Goal: Navigation & Orientation: Find specific page/section

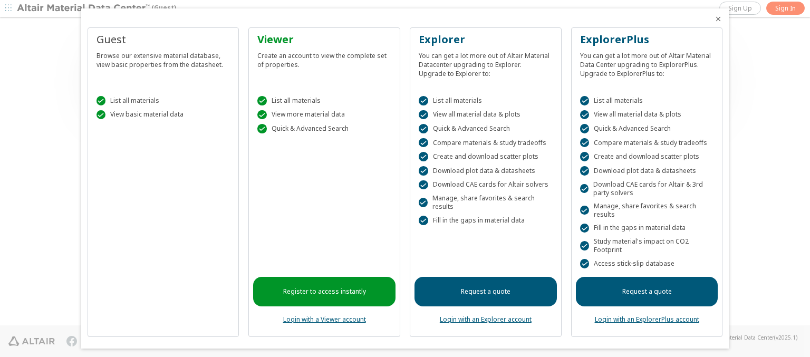
click at [714, 19] on icon "Close" at bounding box center [718, 19] width 8 height 8
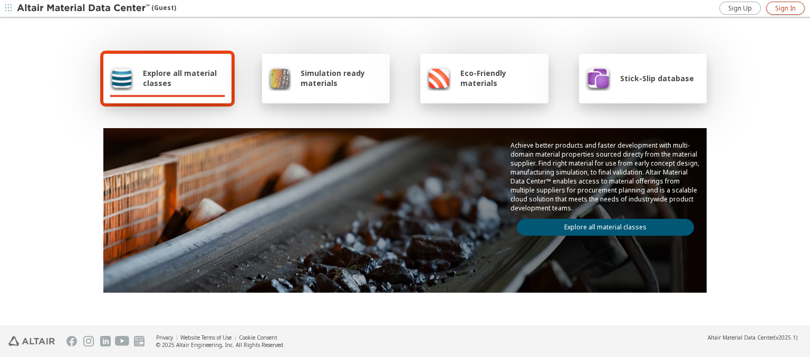
click at [785, 8] on span "Sign In" at bounding box center [785, 8] width 21 height 8
click at [84, 8] on img at bounding box center [84, 8] width 134 height 11
click at [180, 78] on span "Explore all material classes" at bounding box center [184, 78] width 82 height 20
click at [601, 225] on link "Explore all material classes" at bounding box center [605, 227] width 177 height 17
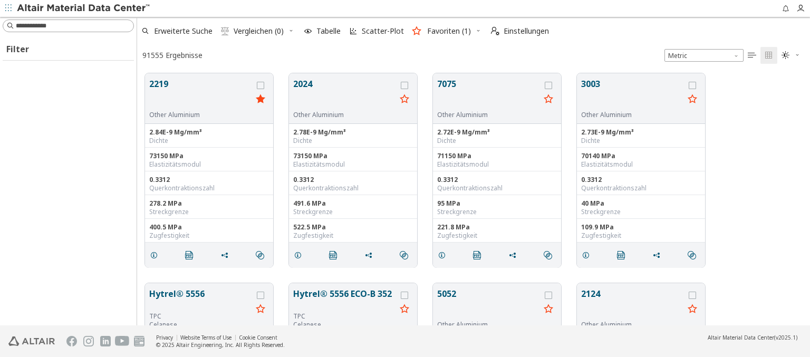
scroll to position [252, 665]
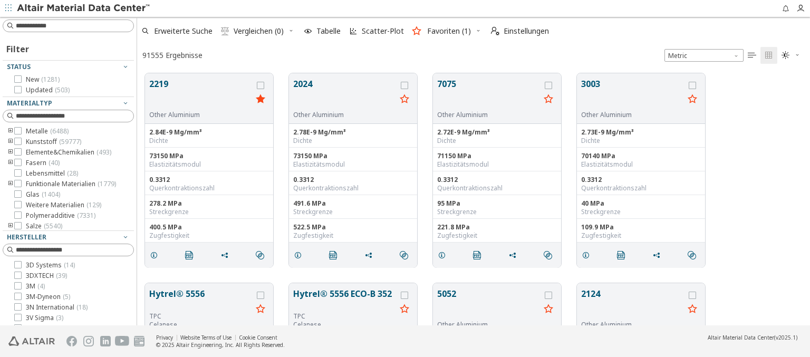
click at [84, 8] on img at bounding box center [84, 8] width 134 height 11
